Goal: Find specific page/section

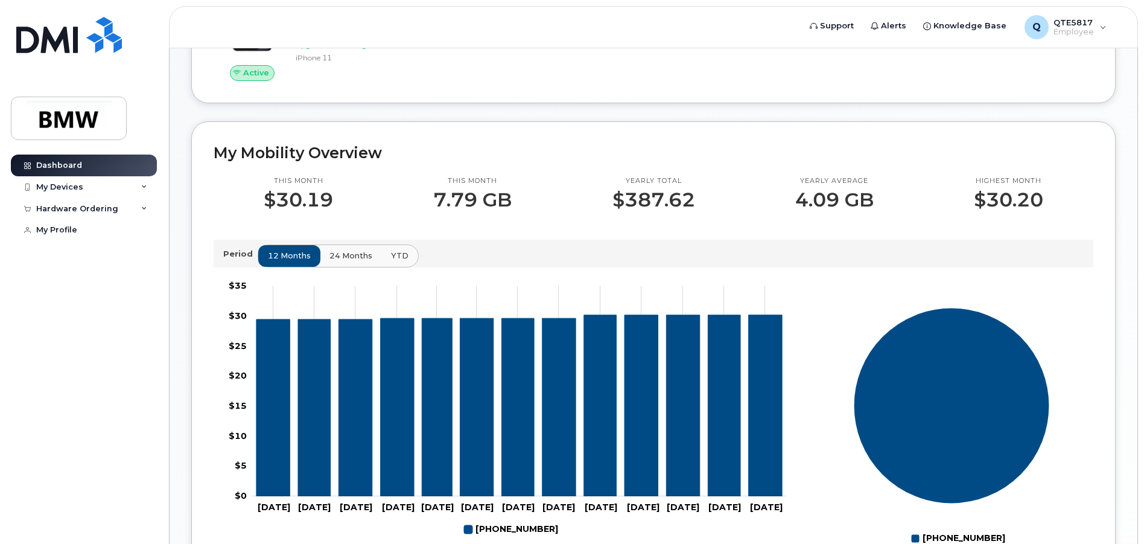
scroll to position [302, 0]
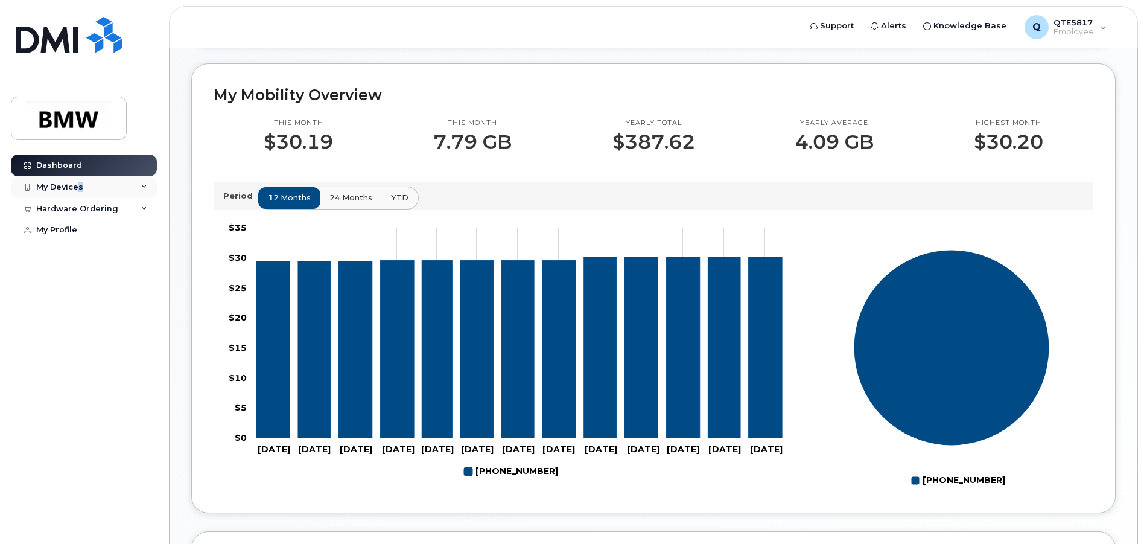
drag, startPoint x: 77, startPoint y: 193, endPoint x: 85, endPoint y: 189, distance: 8.6
click at [81, 191] on div "My Devices" at bounding box center [84, 187] width 146 height 22
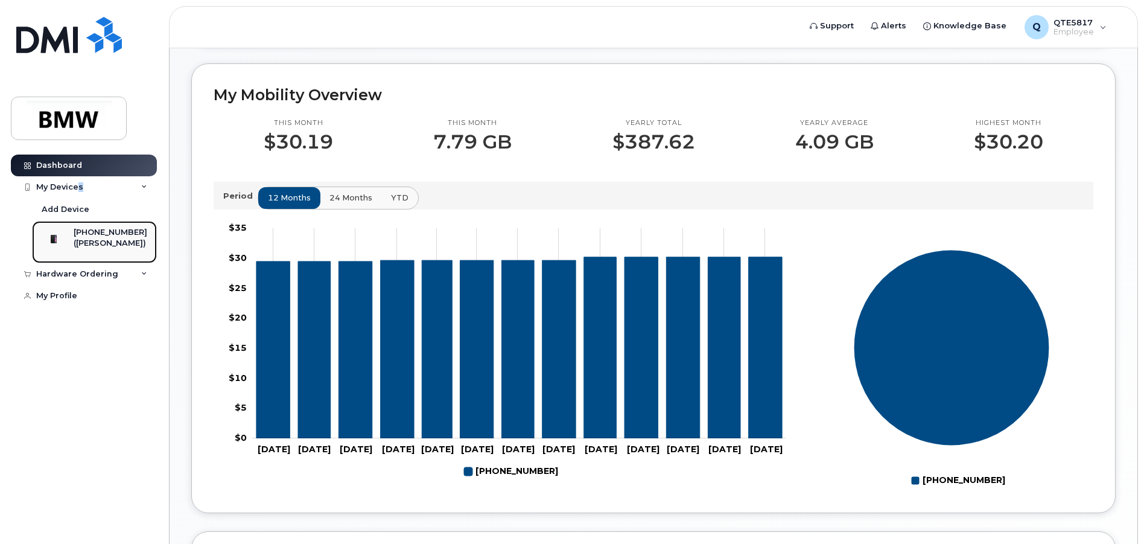
click at [121, 237] on div "[PHONE_NUMBER]" at bounding box center [111, 232] width 74 height 11
